Goal: Task Accomplishment & Management: Manage account settings

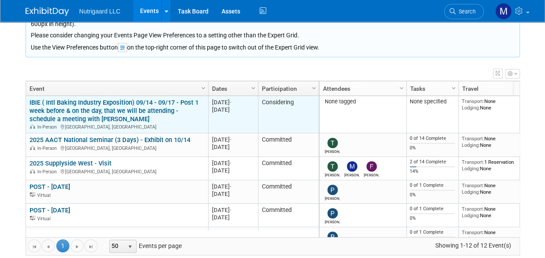
click at [92, 116] on div "IBIE ( Intl Baking Industry Exposition) 09/14 - 09/17 - Post 1 week before & on…" at bounding box center [116, 114] width 175 height 32
click at [81, 114] on link "IBIE ( Intl Baking Industry Exposition) 09/14 - 09/17 - Post 1 week before & on…" at bounding box center [113, 110] width 169 height 24
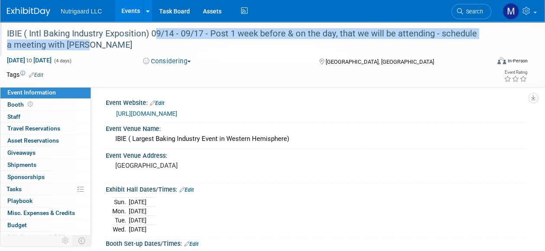
drag, startPoint x: 89, startPoint y: 46, endPoint x: 151, endPoint y: 29, distance: 64.4
click at [151, 29] on div "IBIE ( Intl Baking Industry Exposition) 09/14 - 09/17 - Post 1 week before & on…" at bounding box center [243, 39] width 479 height 26
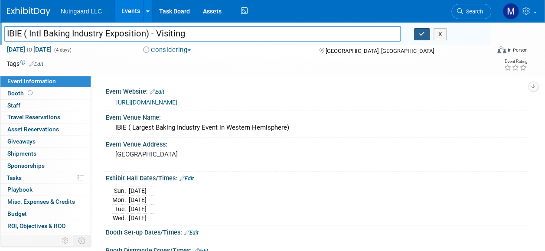
type input "IBIE ( Intl Baking Industry Exposition) - Visiting"
click at [419, 34] on icon "button" at bounding box center [422, 34] width 6 height 6
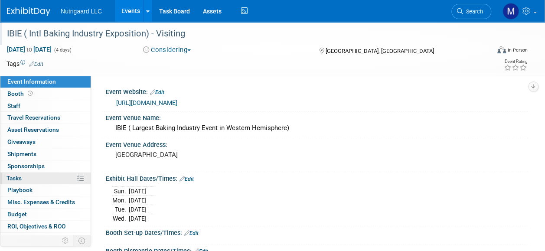
click at [27, 174] on link "0% Tasks 0%" at bounding box center [45, 179] width 90 height 12
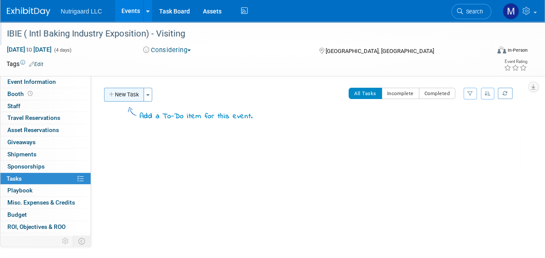
click at [115, 90] on button "New Task" at bounding box center [124, 95] width 40 height 14
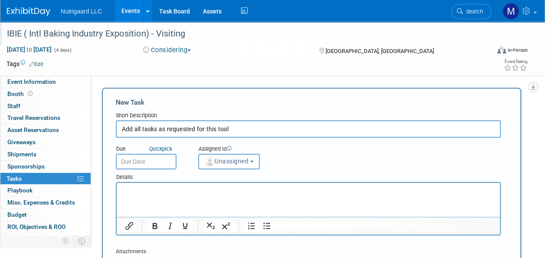
type input "Add all tasks as requested for this tool"
click at [135, 189] on p "Rich Text Area. Press ALT-0 for help." at bounding box center [309, 190] width 374 height 9
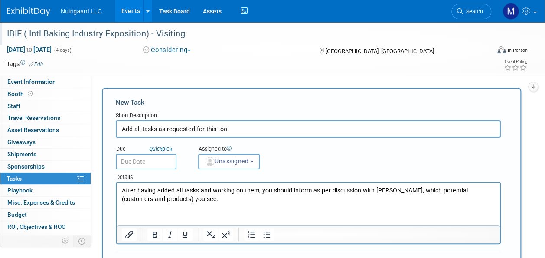
click at [161, 161] on input "text" at bounding box center [146, 162] width 61 height 16
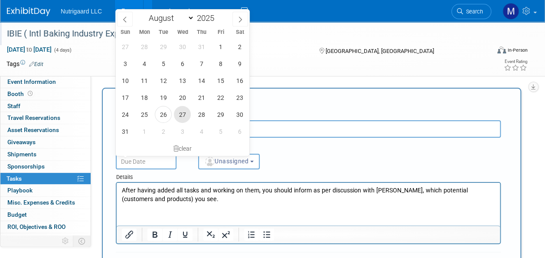
click at [184, 112] on span "27" at bounding box center [182, 114] width 17 height 17
type input "Aug 27, 2025"
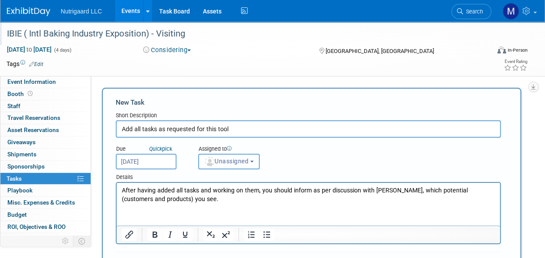
click at [254, 157] on button "Unassigned" at bounding box center [229, 162] width 62 height 16
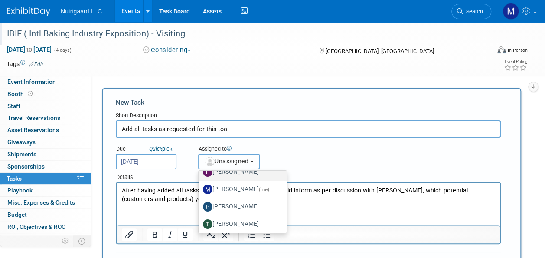
scroll to position [29, 0]
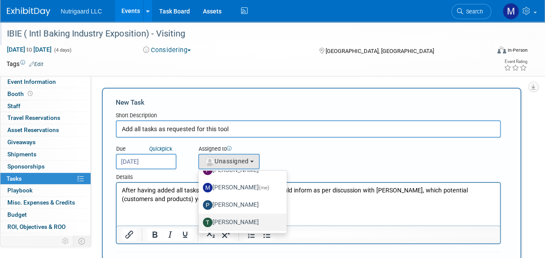
click at [234, 222] on label "Tony DePrado" at bounding box center [240, 222] width 75 height 14
click at [200, 222] on input "Tony DePrado" at bounding box center [197, 221] width 6 height 6
select select "ae9c945d-4eb4-44e8-aed6-cc7dbf624fd1"
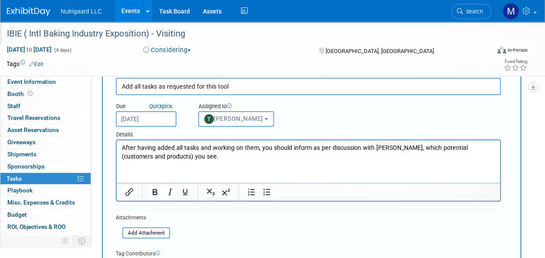
scroll to position [43, 0]
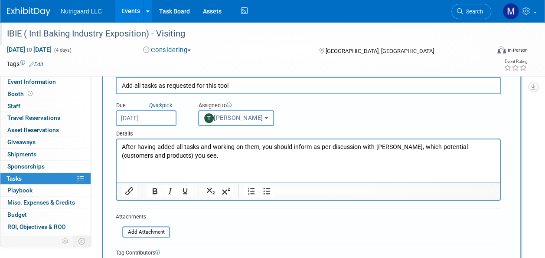
drag, startPoint x: 134, startPoint y: 85, endPoint x: 237, endPoint y: 88, distance: 102.8
click at [237, 88] on input "Add all tasks as requested for this tool" at bounding box center [308, 85] width 385 height 17
type input "Add on this exhibition as following:"
click at [122, 144] on p "After having added all tasks and working on them, you should inform as per disc…" at bounding box center [309, 151] width 374 height 17
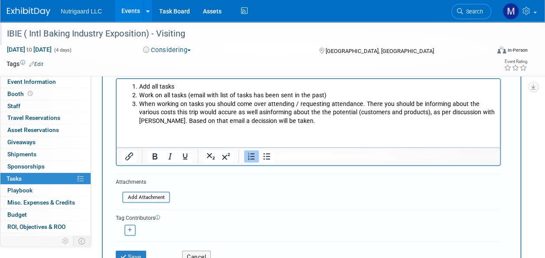
scroll to position [105, 0]
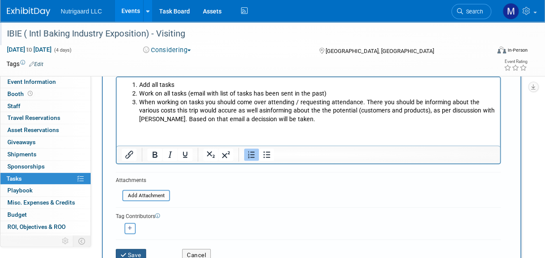
click at [134, 251] on button "Save" at bounding box center [131, 255] width 30 height 12
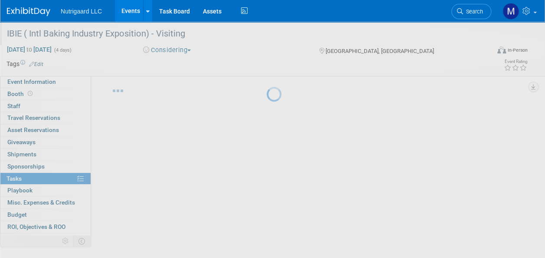
scroll to position [15, 0]
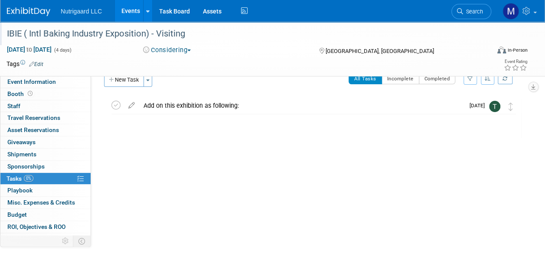
click at [18, 14] on img at bounding box center [28, 11] width 43 height 9
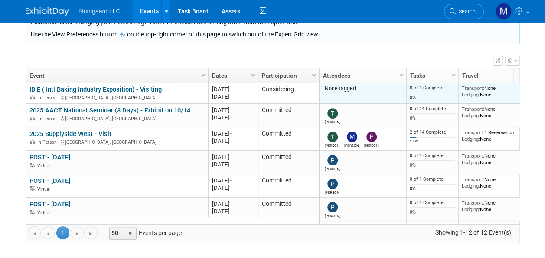
click at [357, 93] on td "None tagged" at bounding box center [363, 93] width 87 height 21
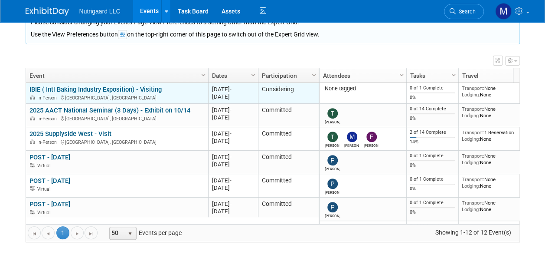
click at [140, 86] on link "IBIE ( Intl Baking Industry Exposition) - Visiting" at bounding box center [95, 89] width 132 height 8
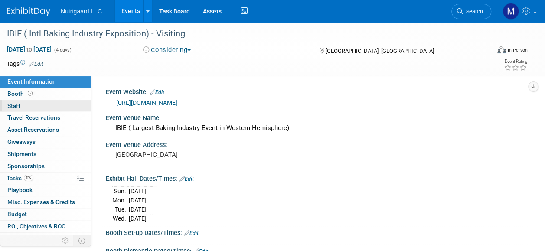
click at [11, 106] on span "Staff 0" at bounding box center [13, 105] width 13 height 7
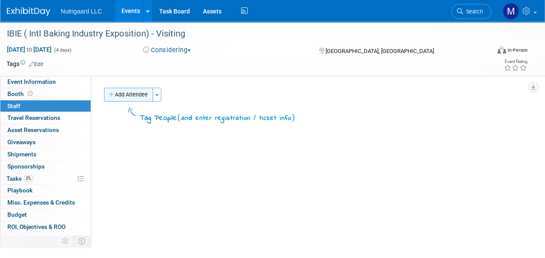
click at [129, 93] on button "Add Attendee" at bounding box center [128, 95] width 49 height 14
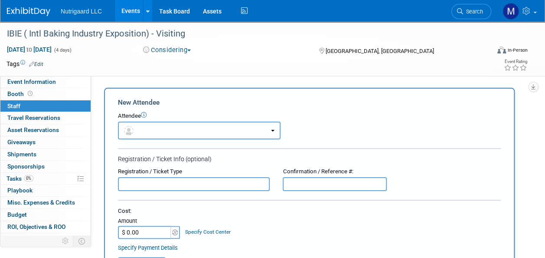
click at [146, 126] on button "button" at bounding box center [199, 130] width 163 height 18
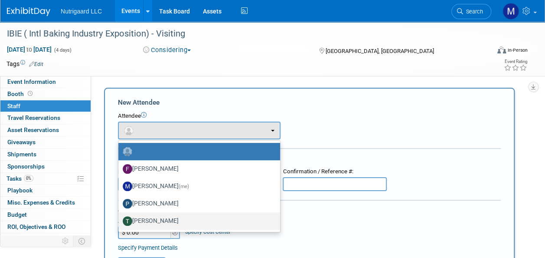
click at [155, 224] on label "Tony DePrado" at bounding box center [197, 221] width 149 height 14
click at [120, 223] on input "Tony DePrado" at bounding box center [117, 220] width 6 height 6
select select "ae9c945d-4eb4-44e8-aed6-cc7dbf624fd1"
select select "4"
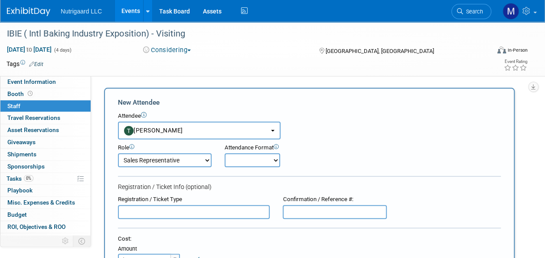
click at [34, 11] on img at bounding box center [28, 11] width 43 height 9
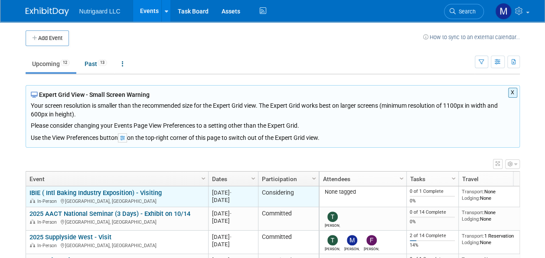
click at [129, 189] on link "IBIE ( Intl Baking Industry Exposition) - Visiting" at bounding box center [95, 193] width 132 height 8
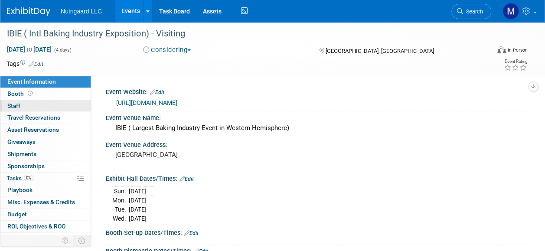
click at [22, 105] on link "0 Staff 0" at bounding box center [45, 106] width 90 height 12
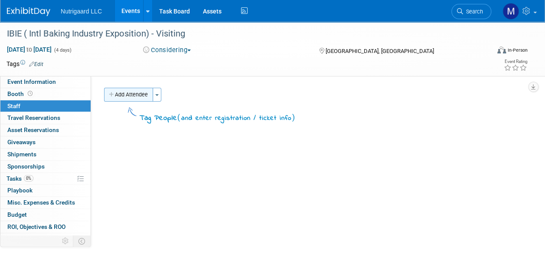
click at [144, 94] on button "Add Attendee" at bounding box center [128, 95] width 49 height 14
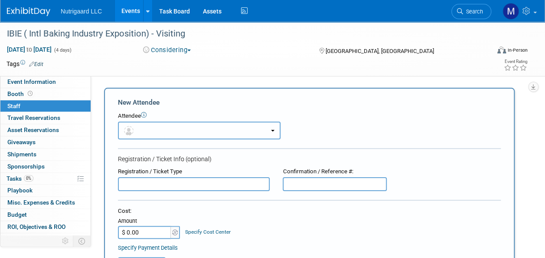
click at [188, 133] on button "button" at bounding box center [199, 130] width 163 height 18
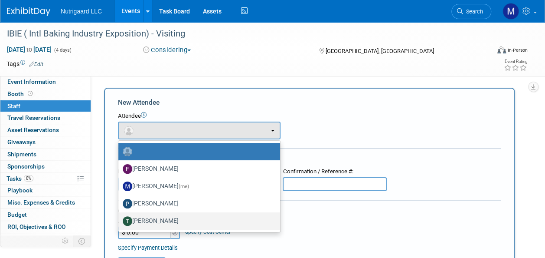
click at [173, 216] on label "Tony DePrado" at bounding box center [197, 221] width 149 height 14
click at [120, 217] on input "Tony DePrado" at bounding box center [117, 220] width 6 height 6
select select "ae9c945d-4eb4-44e8-aed6-cc7dbf624fd1"
select select "4"
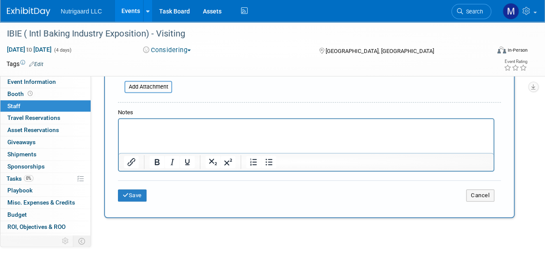
scroll to position [252, 0]
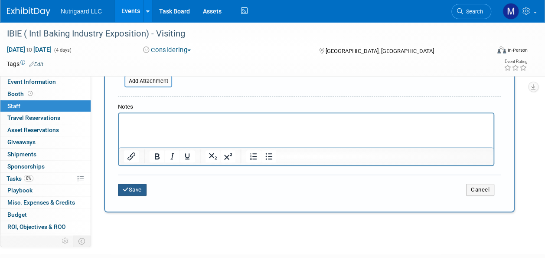
click at [146, 190] on button "Save" at bounding box center [132, 190] width 29 height 12
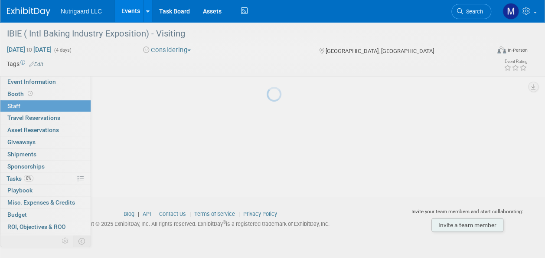
scroll to position [91, 0]
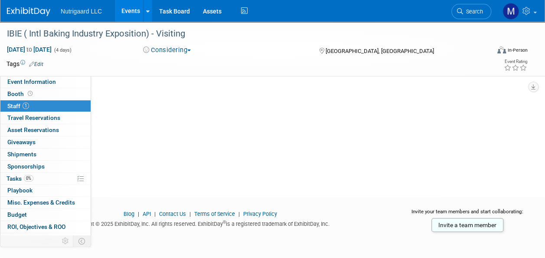
click at [38, 10] on img at bounding box center [28, 11] width 43 height 9
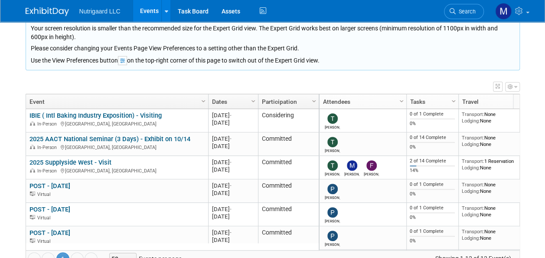
scroll to position [80, 0]
